Goal: Task Accomplishment & Management: Use online tool/utility

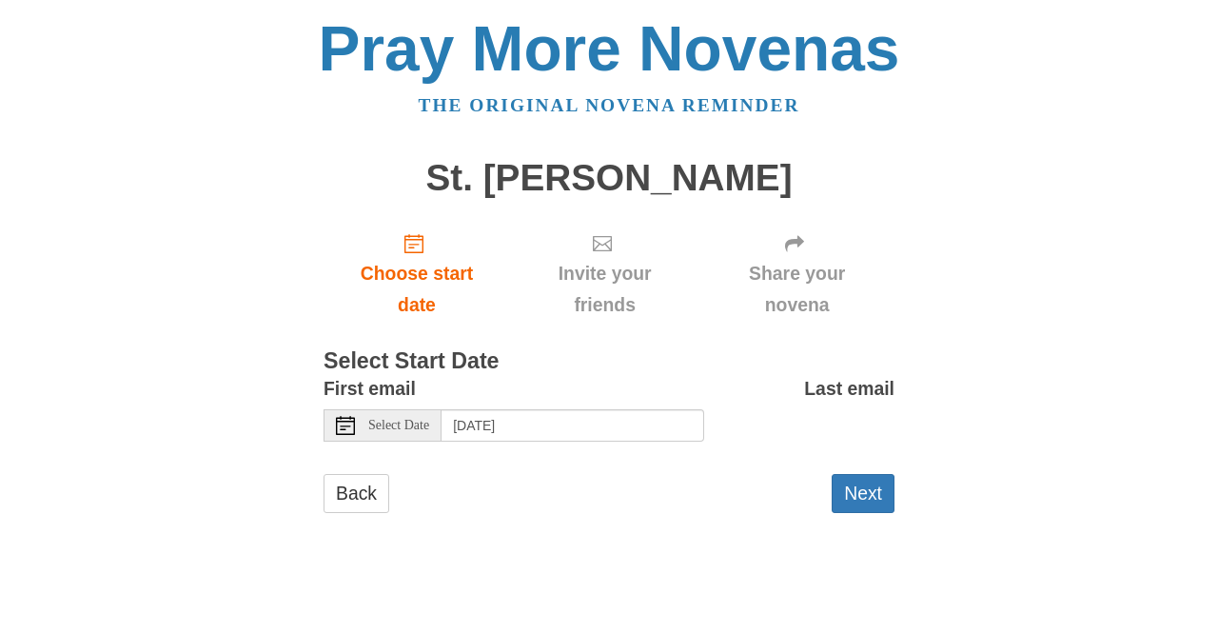
click at [916, 560] on div "Pray More Novenas The original novena reminder St. Jude Novena Choose start dat…" at bounding box center [609, 284] width 1114 height 568
click at [851, 492] on button "Next" at bounding box center [863, 493] width 63 height 39
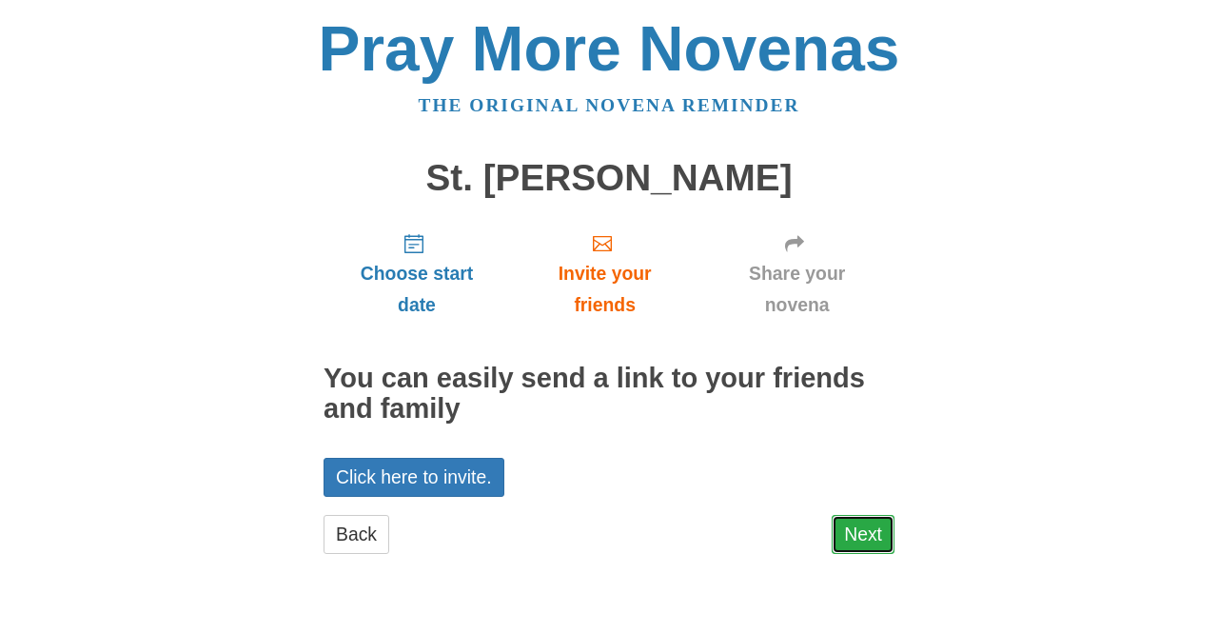
click at [871, 534] on link "Next" at bounding box center [863, 534] width 63 height 39
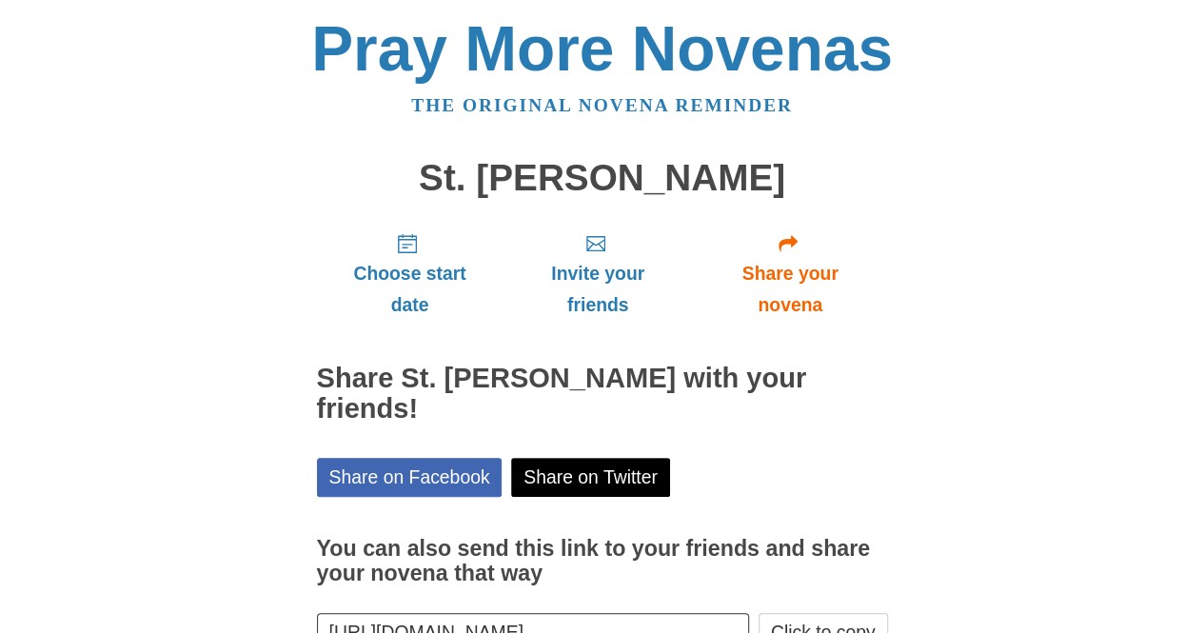
scroll to position [99, 0]
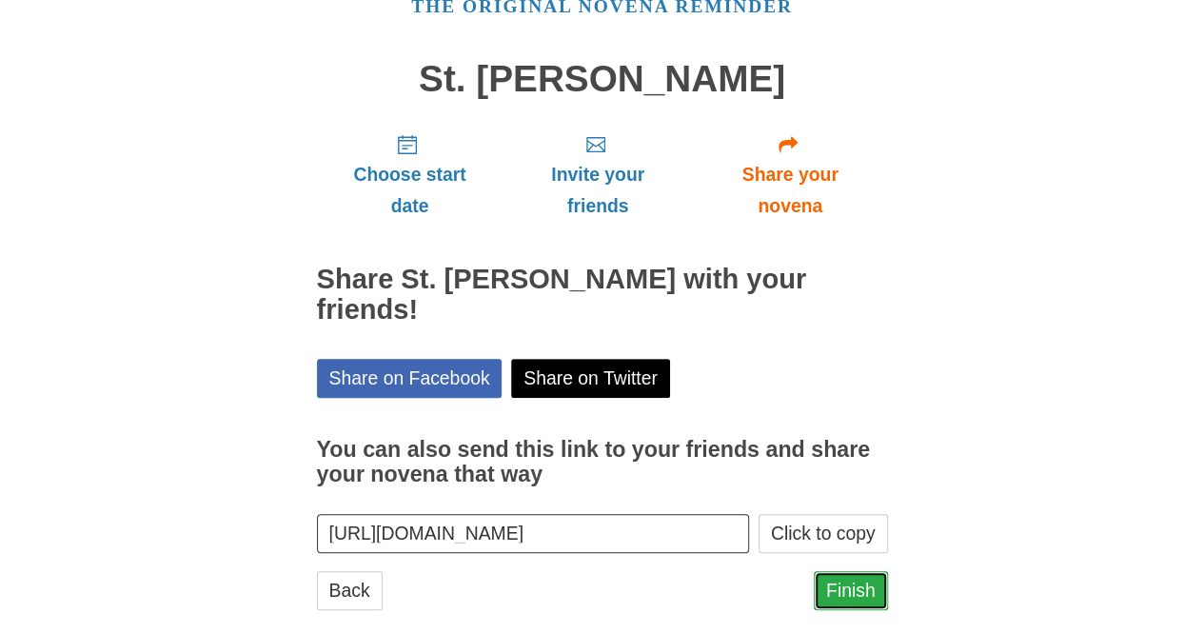
click at [845, 572] on link "Finish" at bounding box center [851, 590] width 74 height 39
